Goal: Find specific page/section: Find specific page/section

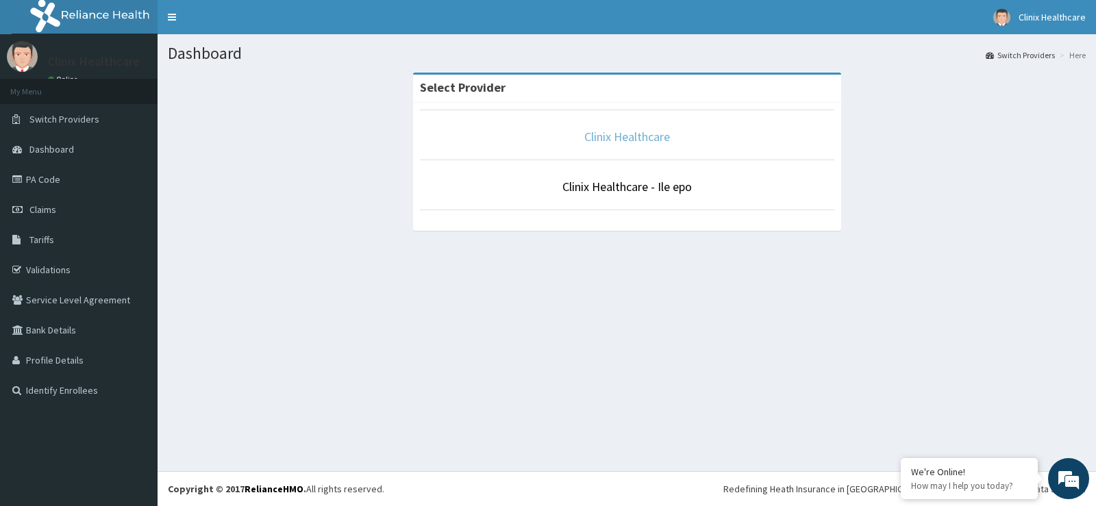
click at [637, 144] on link "Clinix Healthcare" at bounding box center [628, 137] width 86 height 16
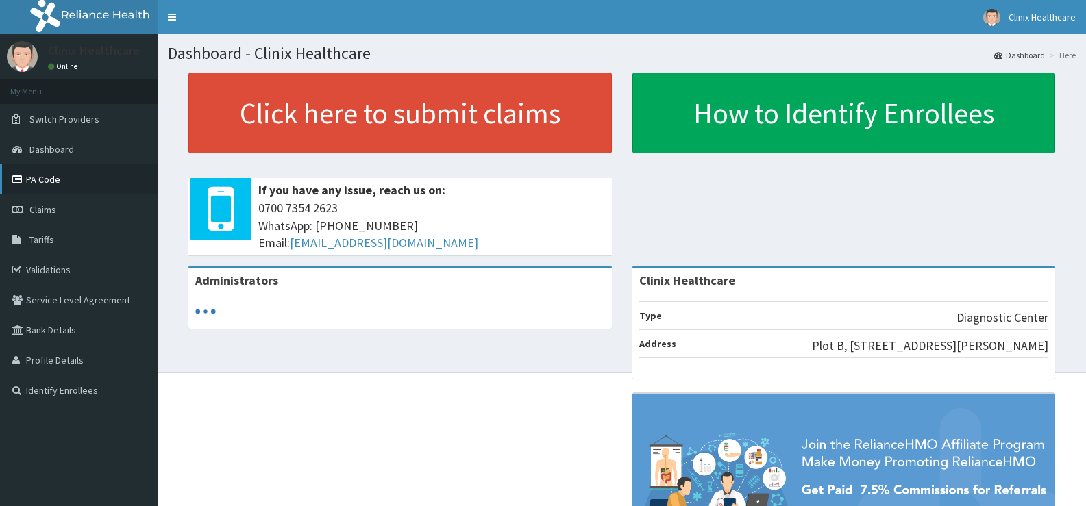
click at [60, 178] on link "PA Code" at bounding box center [79, 179] width 158 height 30
